Goal: Transaction & Acquisition: Purchase product/service

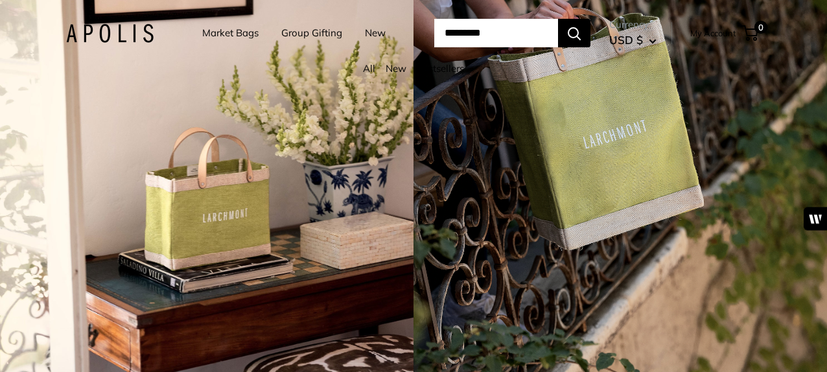
click at [214, 211] on div "4 / 7" at bounding box center [206, 186] width 413 height 372
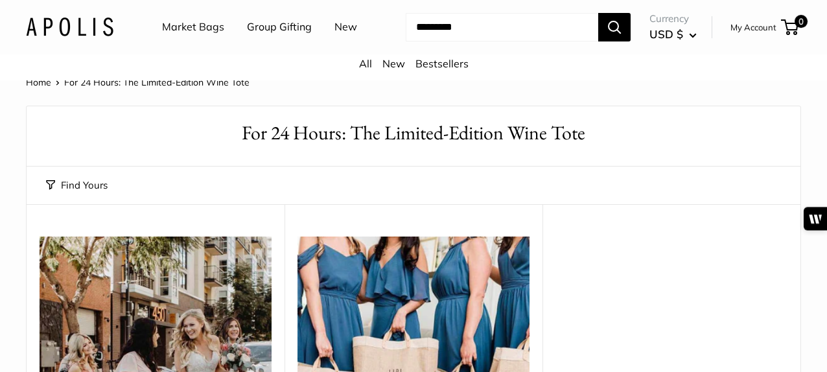
scroll to position [10, 0]
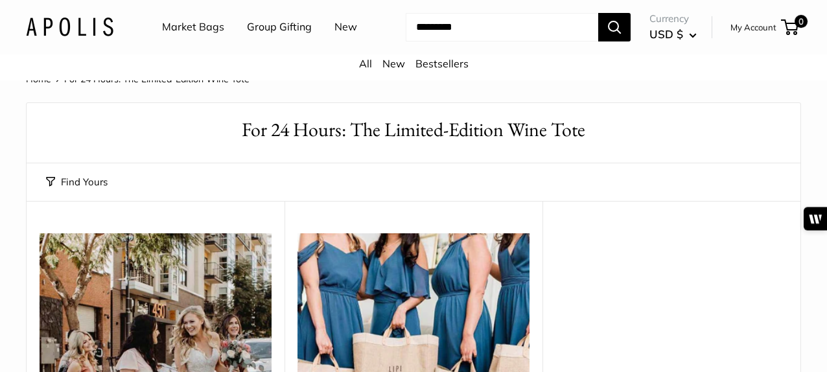
click at [31, 82] on link "Home" at bounding box center [38, 79] width 25 height 12
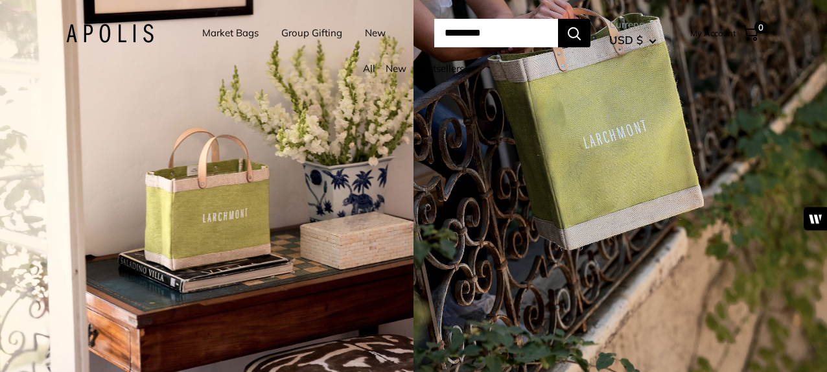
click at [224, 33] on link "Market Bags" at bounding box center [230, 33] width 56 height 18
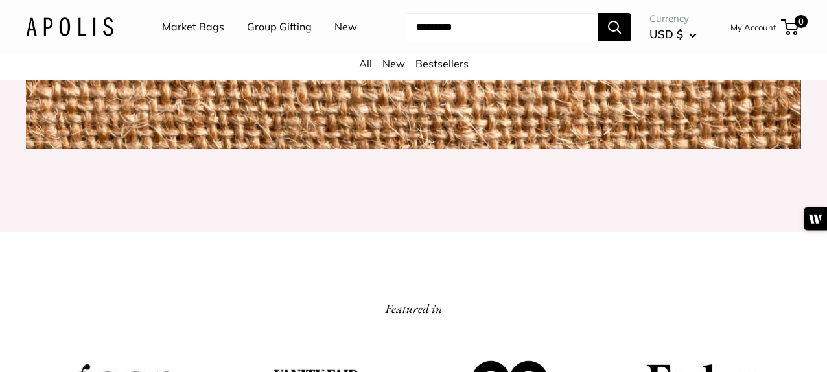
scroll to position [1580, 0]
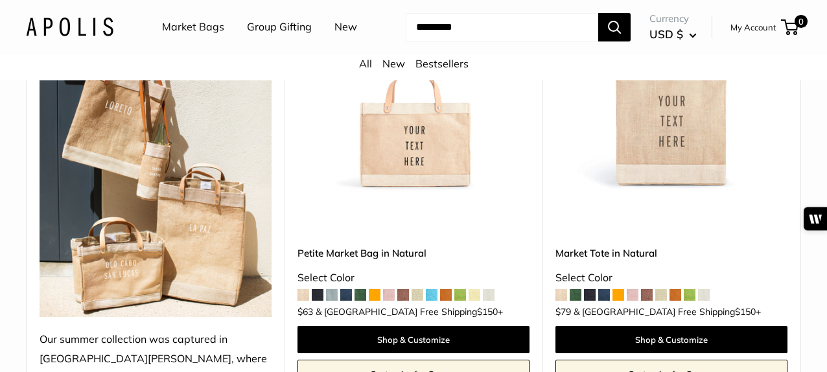
scroll to position [313, 0]
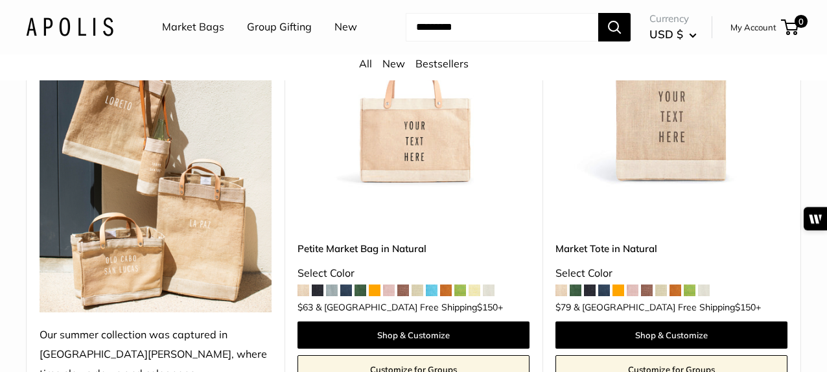
click at [575, 284] on span at bounding box center [576, 290] width 12 height 12
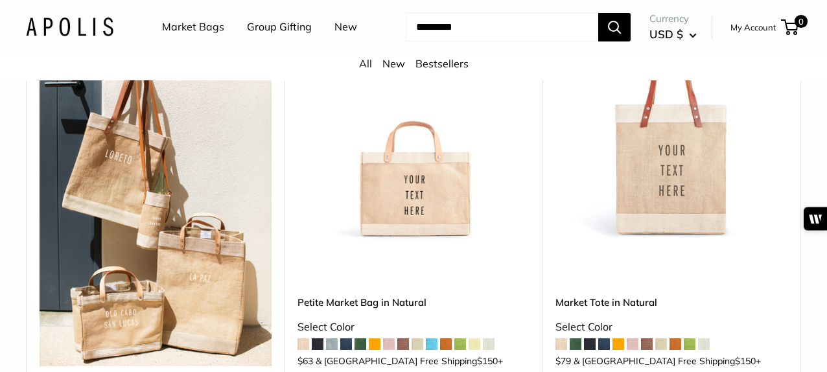
scroll to position [261, 0]
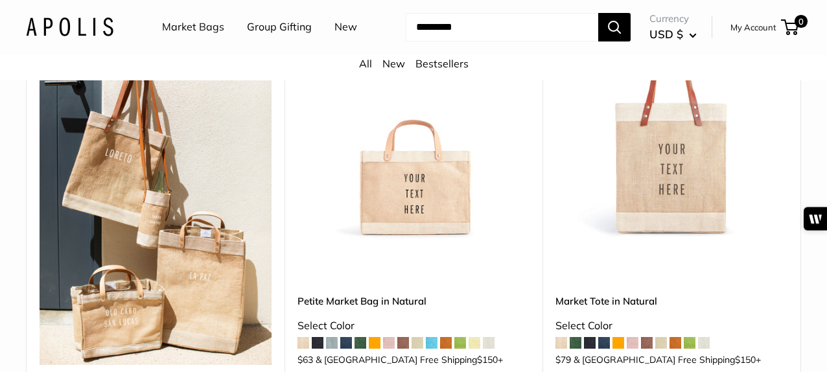
click at [0, 0] on img at bounding box center [0, 0] width 0 height 0
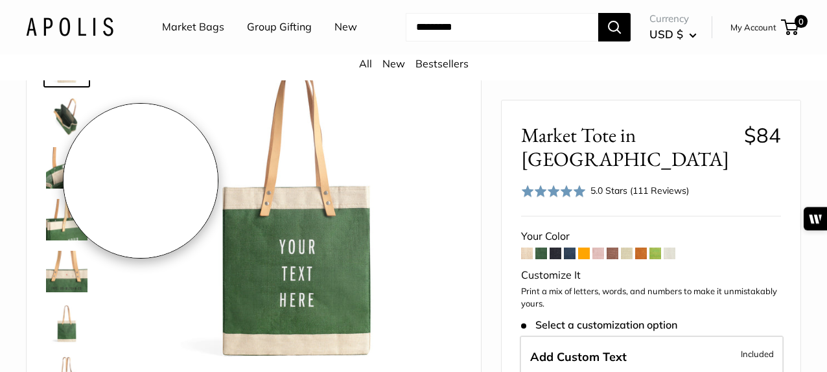
scroll to position [87, 0]
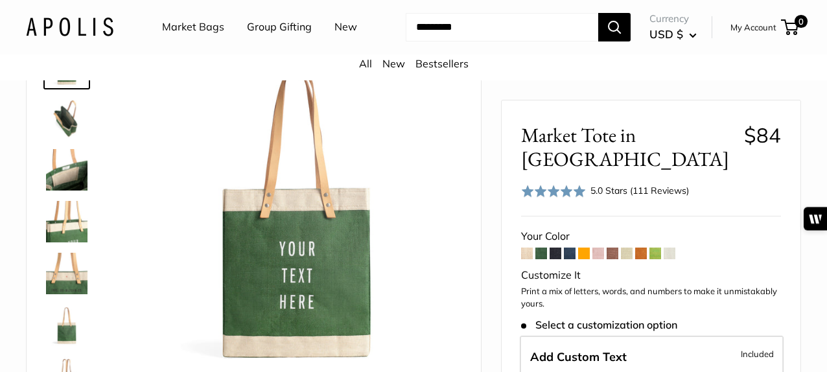
click at [58, 122] on img at bounding box center [66, 117] width 41 height 41
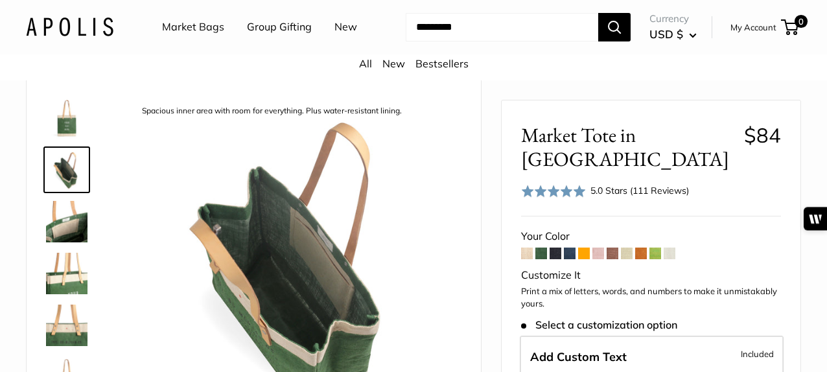
scroll to position [0, 0]
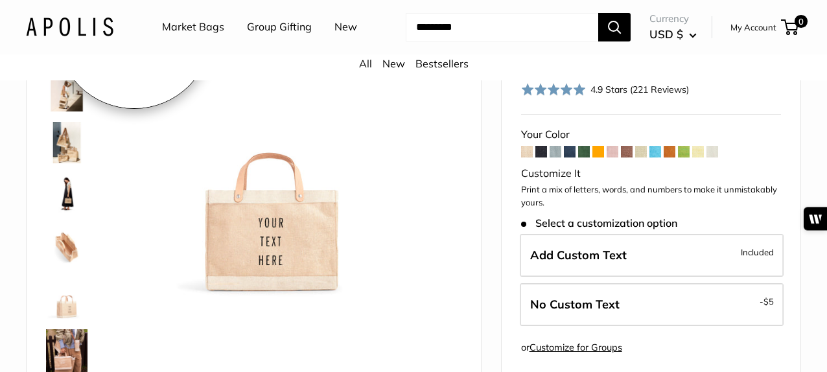
scroll to position [133, 0]
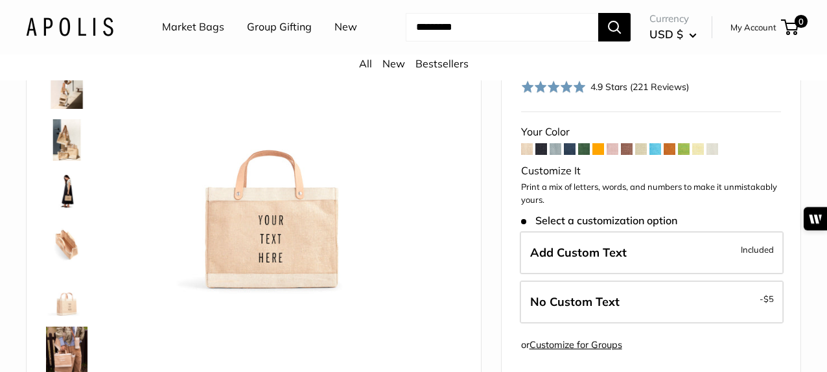
click at [68, 194] on img at bounding box center [66, 191] width 41 height 41
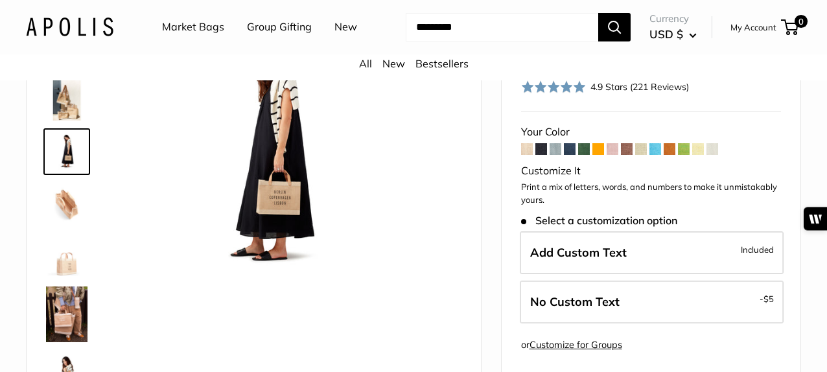
scroll to position [43, 0]
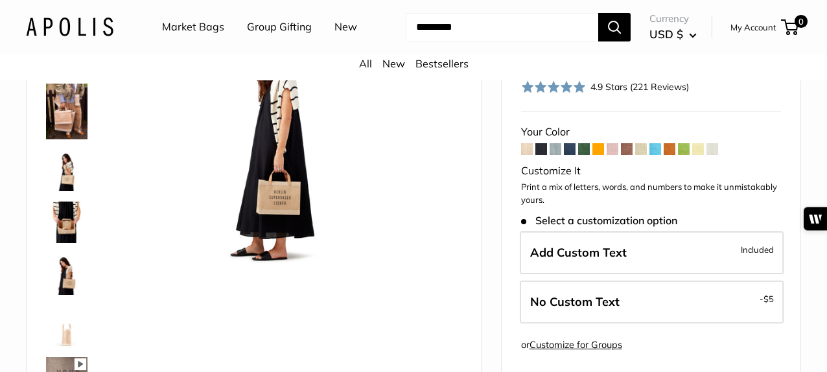
click at [69, 233] on img at bounding box center [66, 222] width 41 height 41
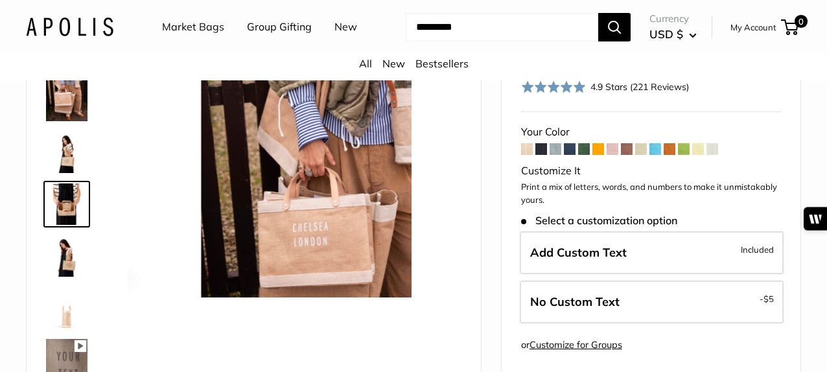
scroll to position [262, 0]
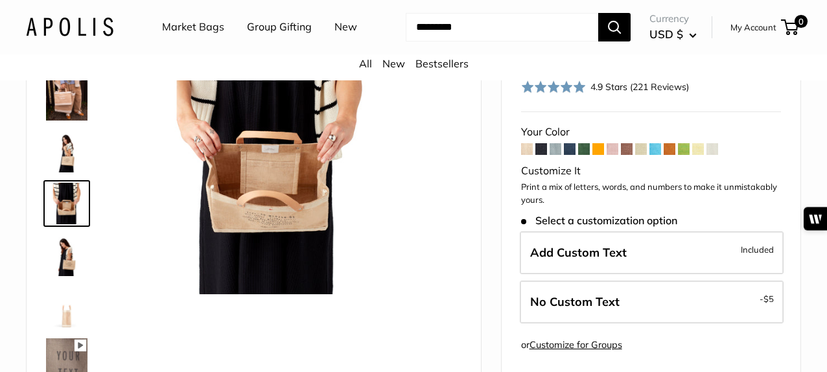
click at [68, 255] on img at bounding box center [66, 255] width 41 height 41
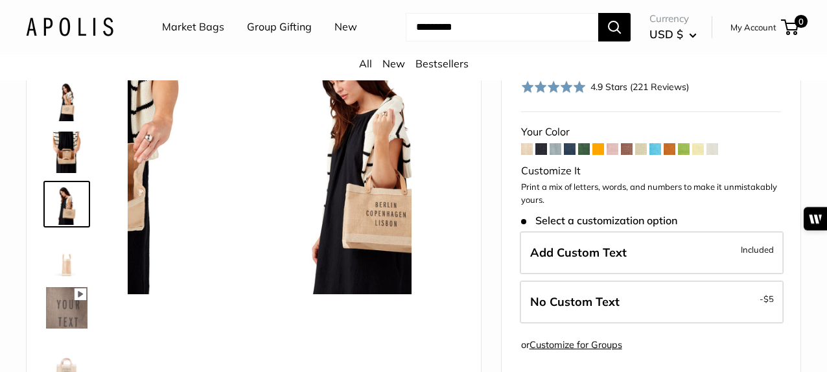
scroll to position [314, 0]
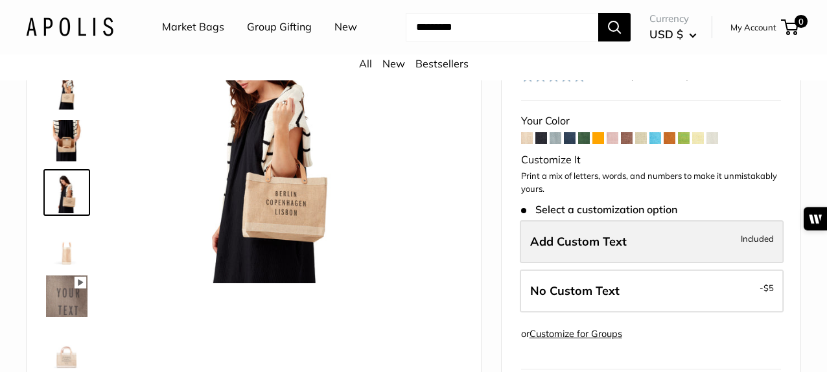
click at [590, 246] on span "Add Custom Text" at bounding box center [578, 241] width 97 height 15
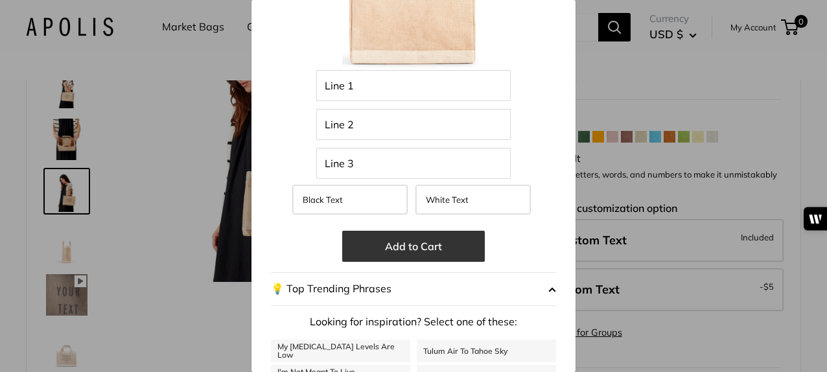
scroll to position [162, 0]
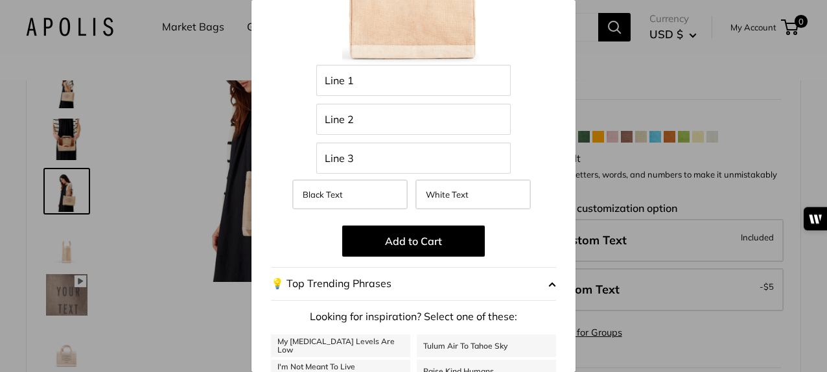
click at [145, 202] on div "Customize It Customize with the names of family members, important dates, city …" at bounding box center [413, 186] width 827 height 372
